Goal: Check status: Check status

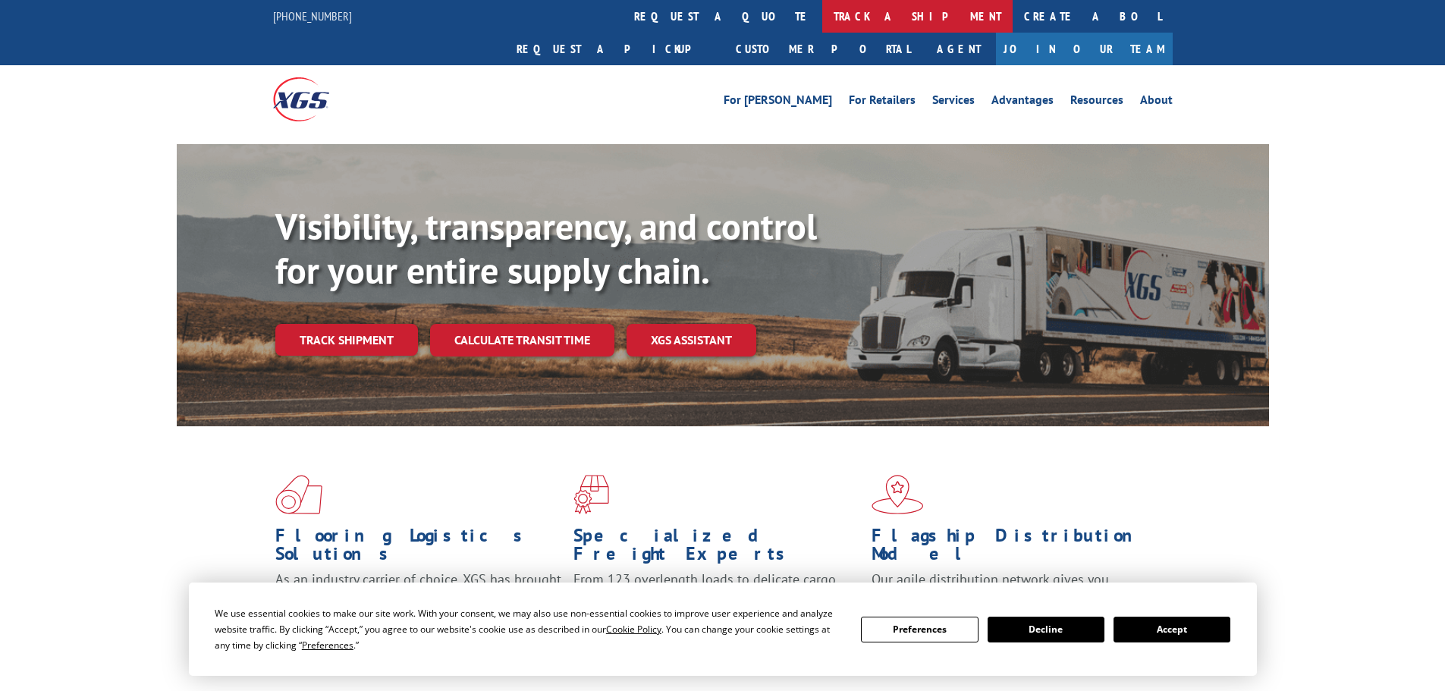
click at [822, 17] on link "track a shipment" at bounding box center [917, 16] width 190 height 33
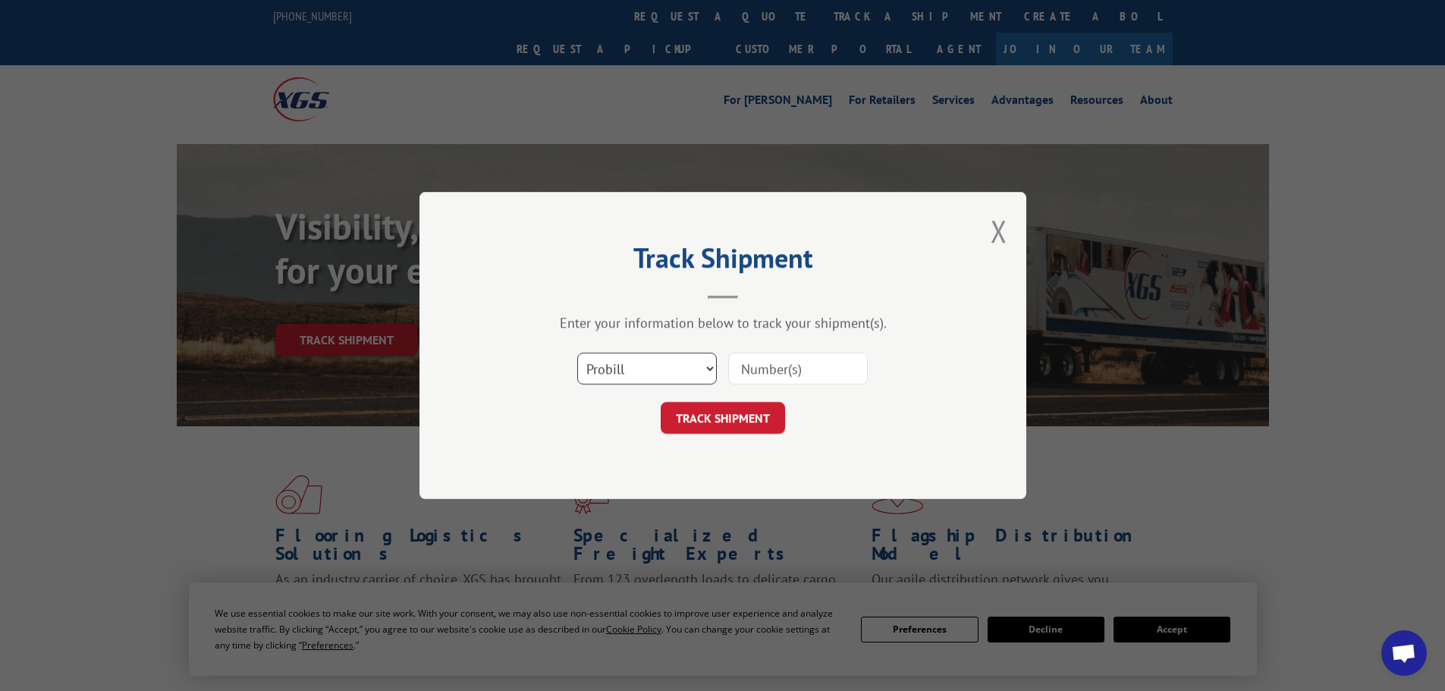
click at [684, 366] on select "Select category... Probill BOL PO" at bounding box center [647, 369] width 140 height 32
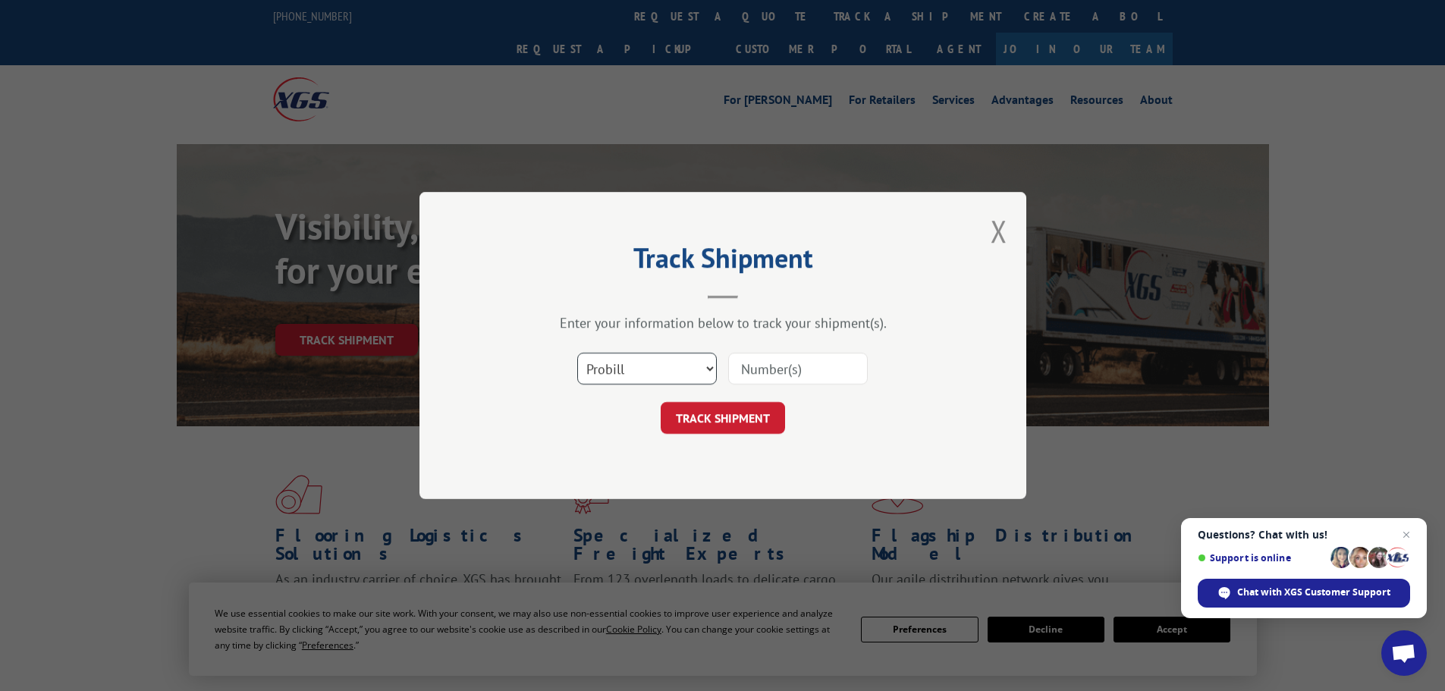
select select "bol"
click at [577, 353] on select "Select category... Probill BOL PO" at bounding box center [647, 369] width 140 height 32
click at [771, 369] on input at bounding box center [798, 369] width 140 height 32
paste input "5179941"
type input "5179941"
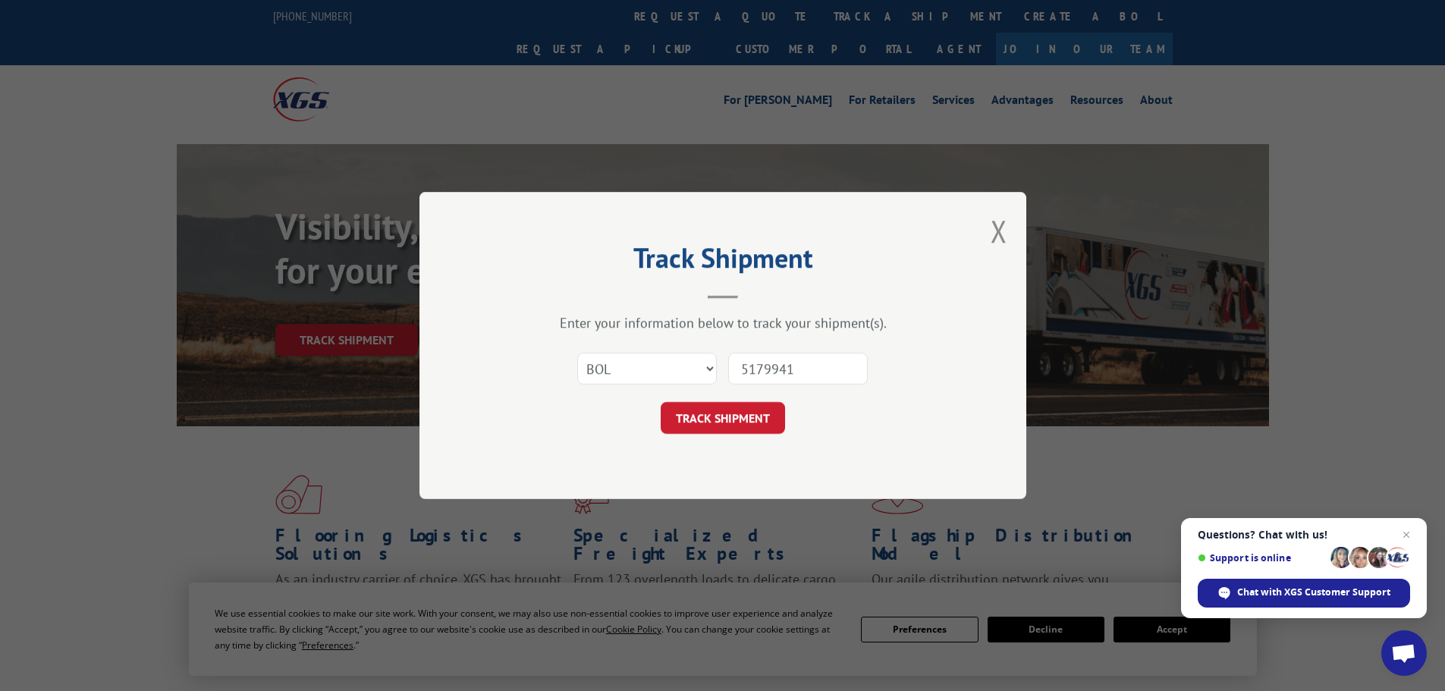
click at [738, 399] on form "Select category... Probill BOL PO 5179941 TRACK SHIPMENT" at bounding box center [722, 389] width 455 height 90
click at [749, 413] on button "TRACK SHIPMENT" at bounding box center [723, 418] width 124 height 32
